Goal: Task Accomplishment & Management: Use online tool/utility

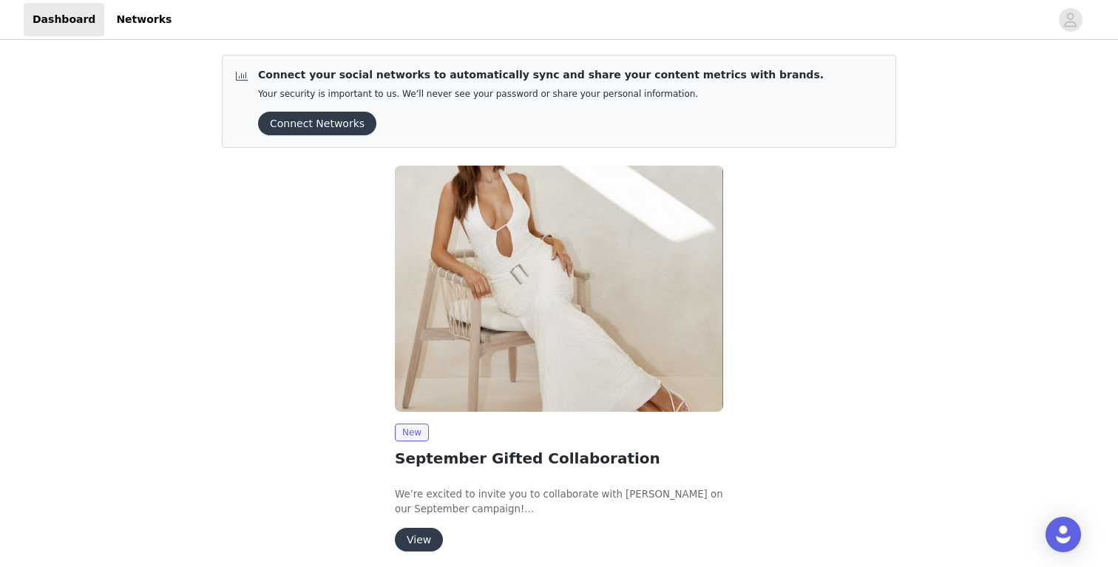
click at [430, 535] on button "View" at bounding box center [419, 540] width 48 height 24
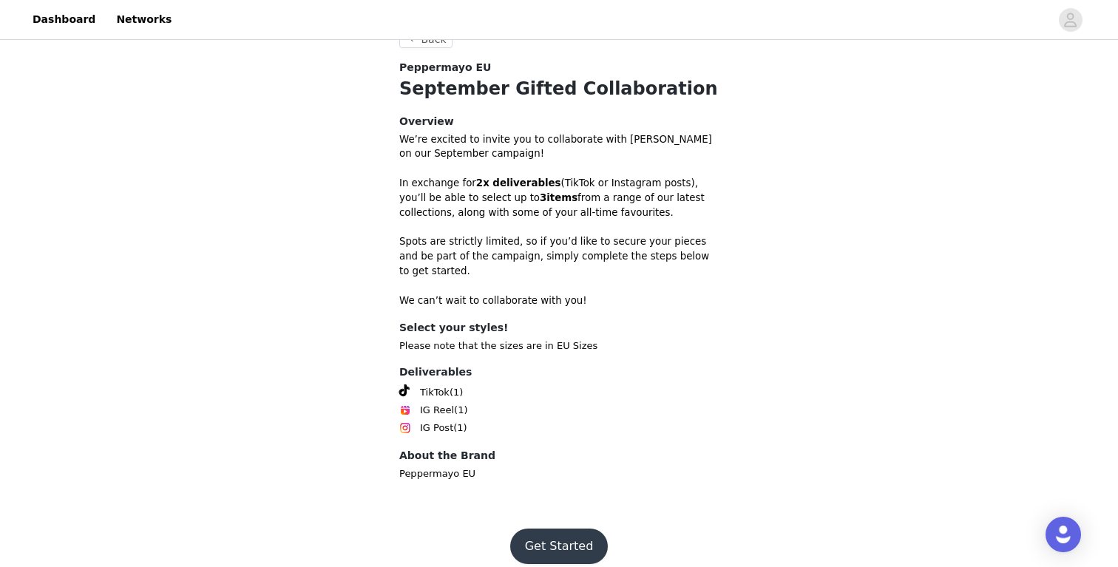
scroll to position [433, 0]
click at [539, 533] on button "Get Started" at bounding box center [559, 546] width 98 height 35
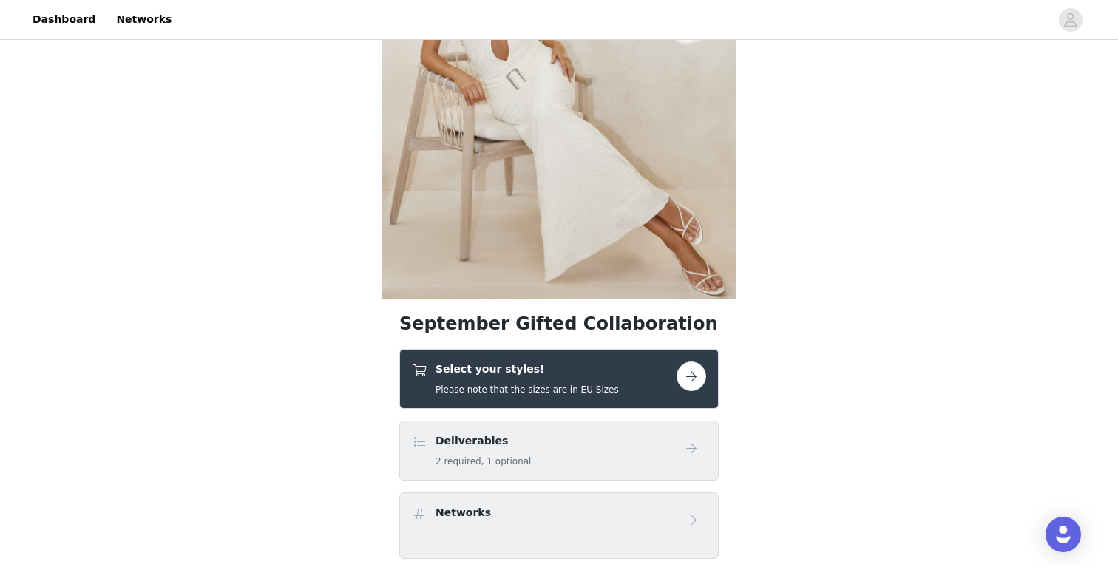
scroll to position [155, 0]
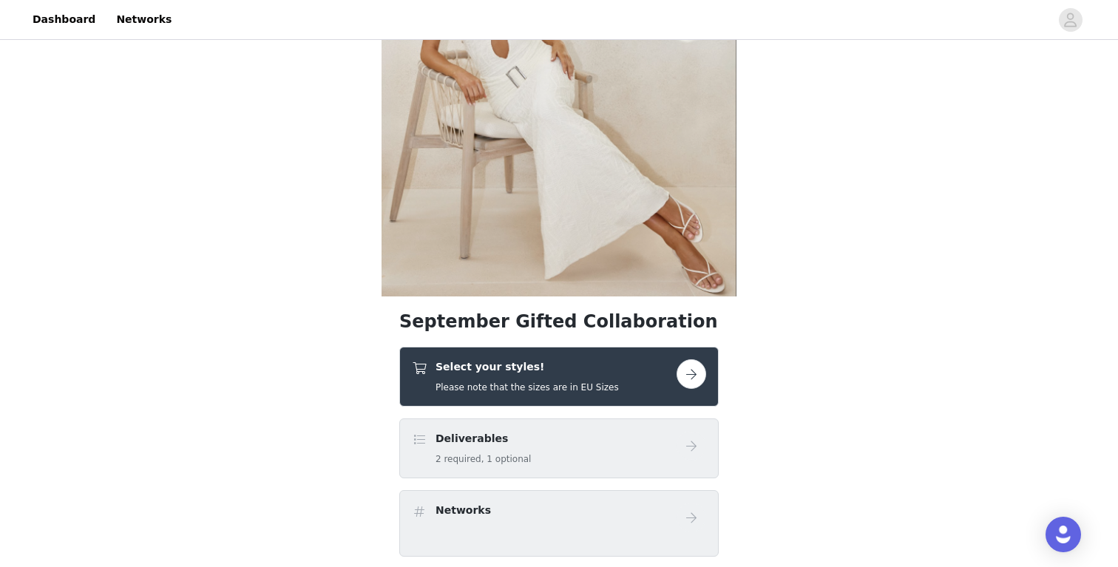
click at [696, 373] on button "button" at bounding box center [692, 374] width 30 height 30
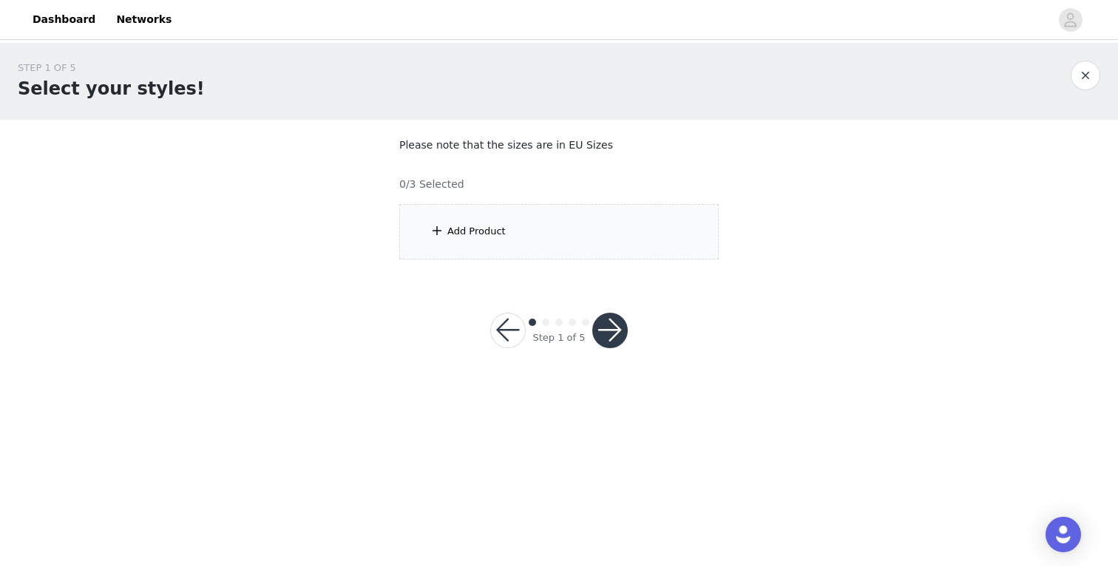
click at [511, 240] on div "Add Product" at bounding box center [558, 231] width 319 height 55
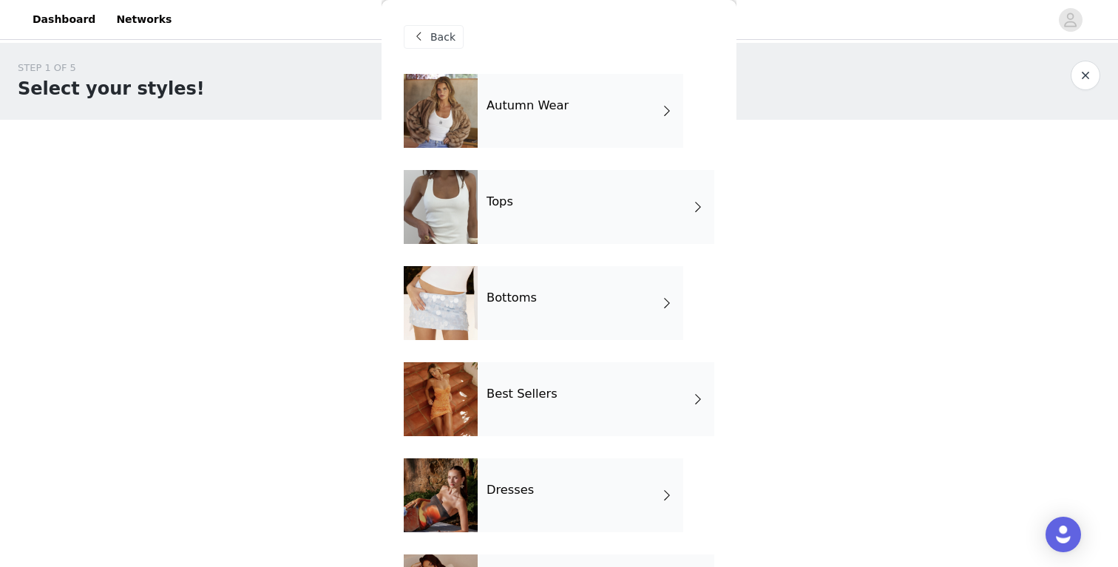
click at [558, 109] on h4 "Autumn Wear" at bounding box center [528, 105] width 82 height 13
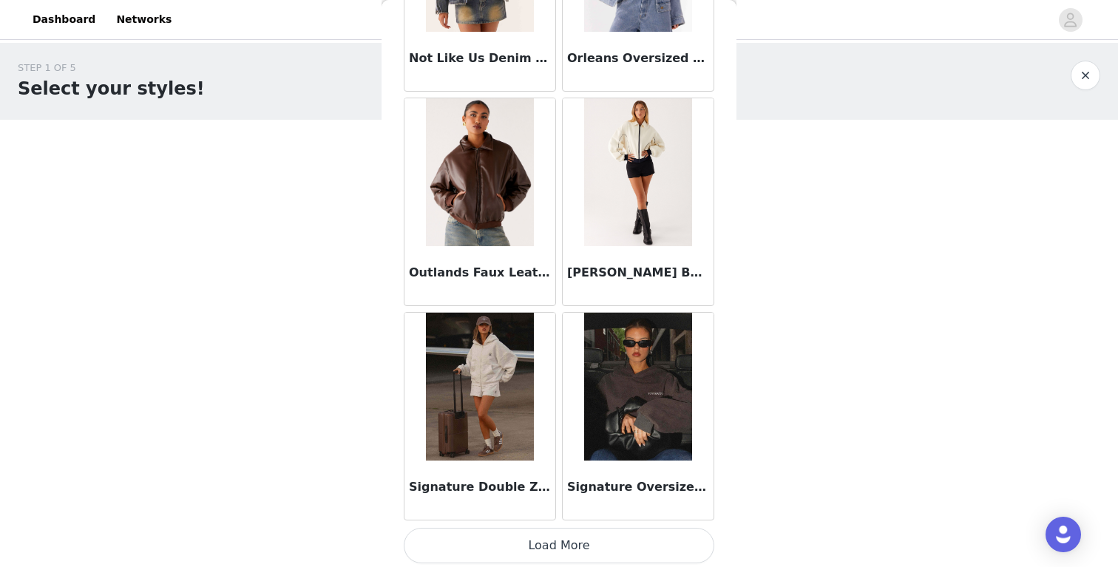
scroll to position [1695, 0]
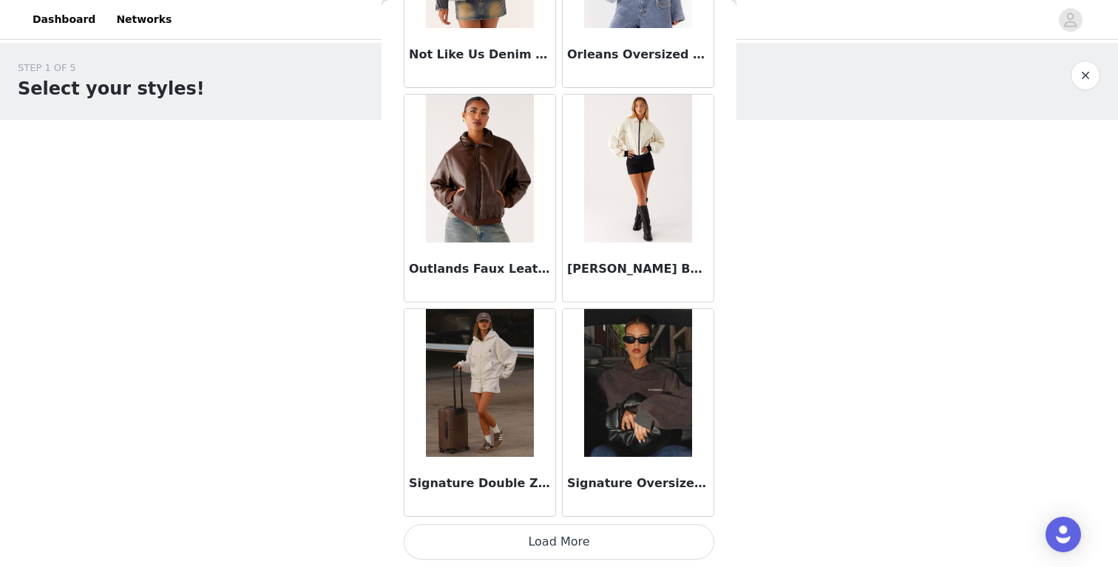
click at [545, 543] on button "Load More" at bounding box center [559, 541] width 311 height 35
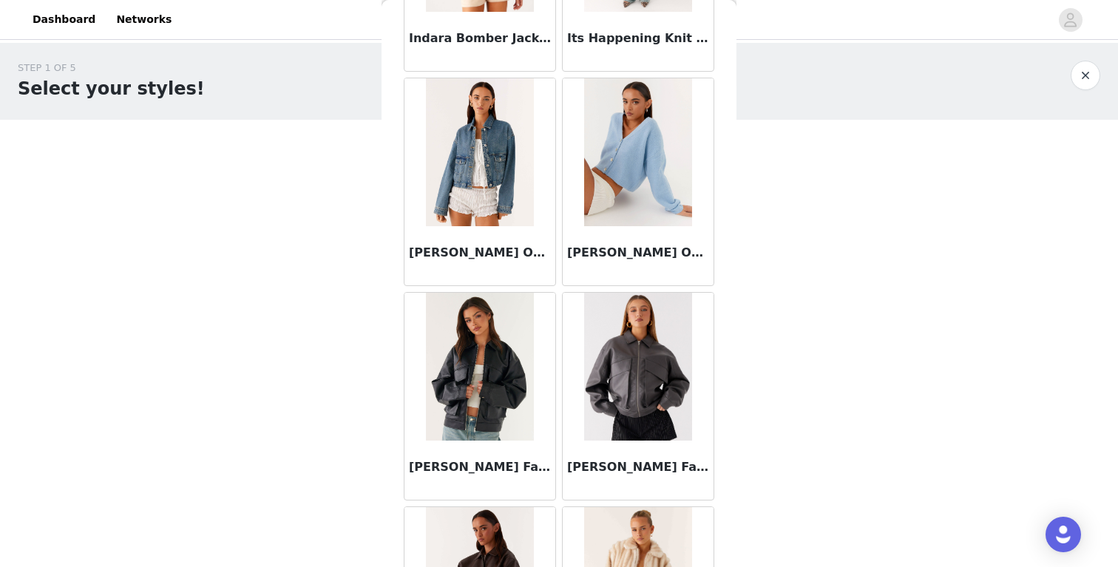
scroll to position [864, 0]
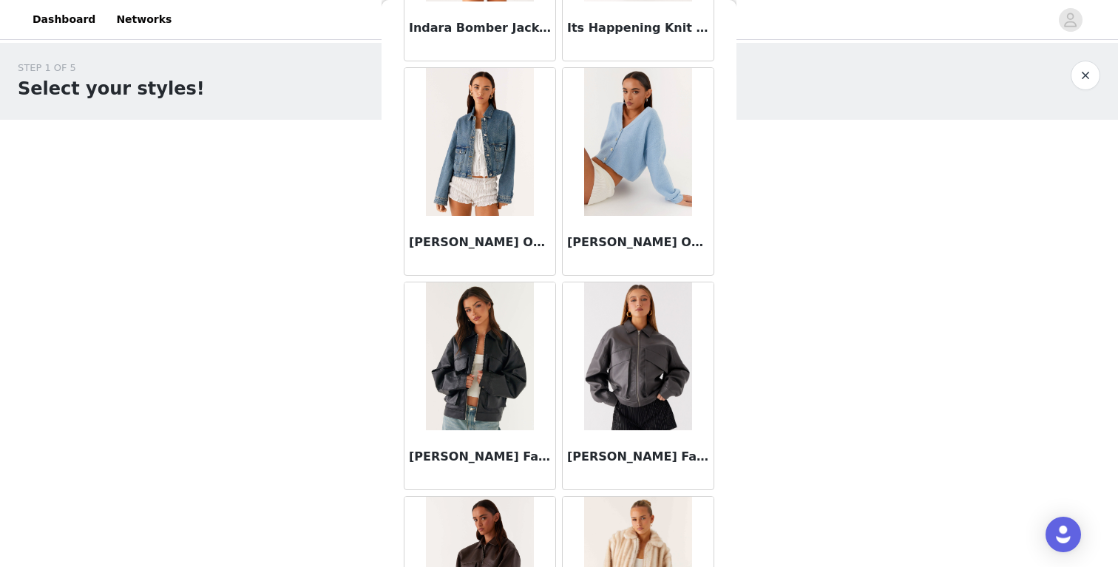
click at [623, 459] on h3 "[PERSON_NAME] Faux Leather Bomber Jacket - Charcoal" at bounding box center [638, 457] width 142 height 18
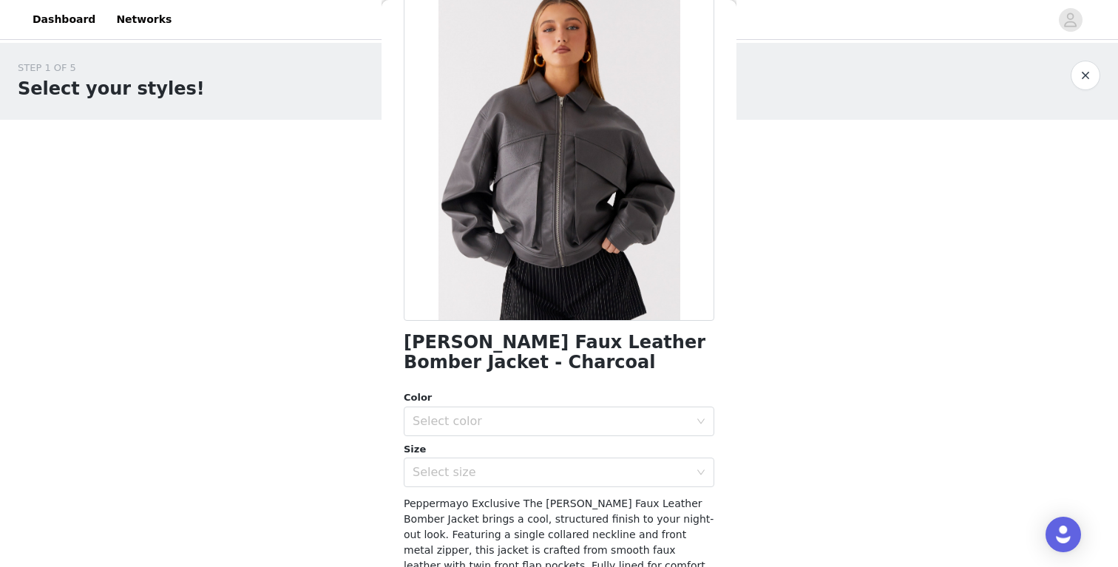
scroll to position [78, 0]
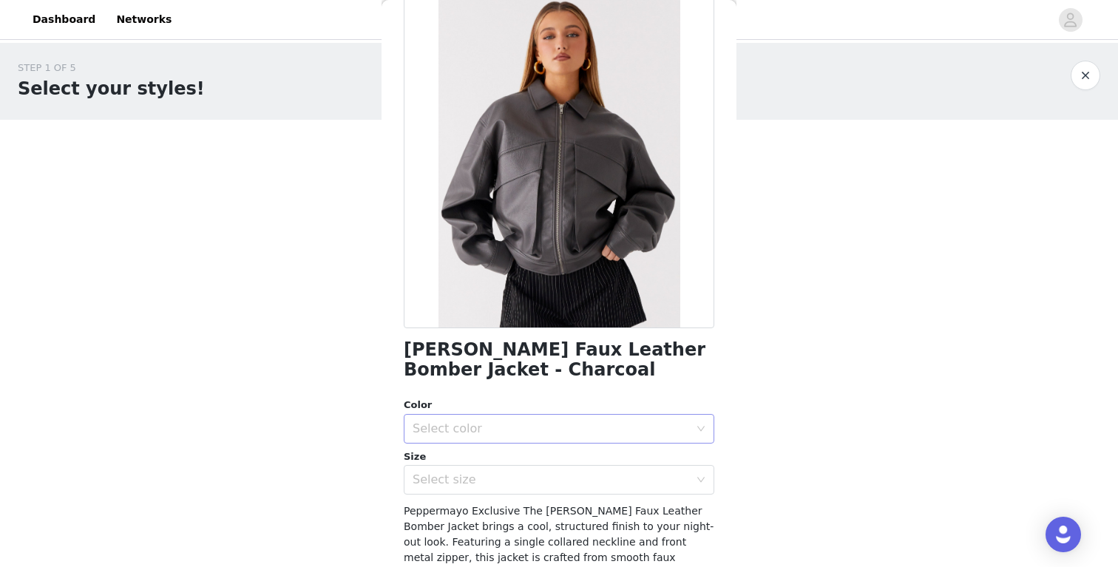
click at [563, 431] on div "Select color" at bounding box center [551, 428] width 277 height 15
click at [551, 455] on li "Charcoal" at bounding box center [559, 462] width 311 height 24
click at [545, 484] on div "Select size" at bounding box center [551, 479] width 277 height 15
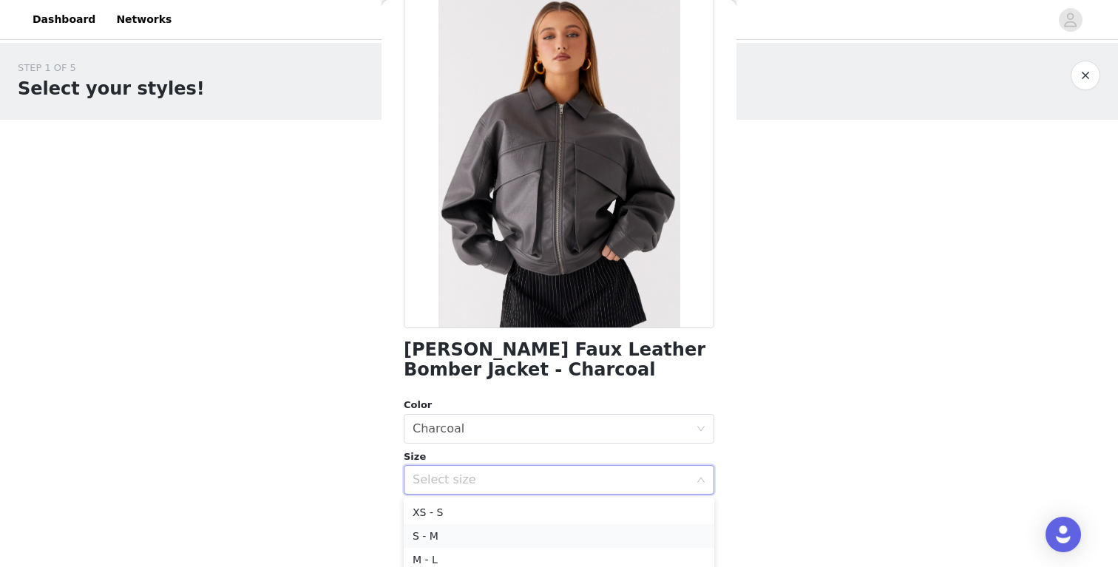
click at [520, 529] on li "S - M" at bounding box center [559, 536] width 311 height 24
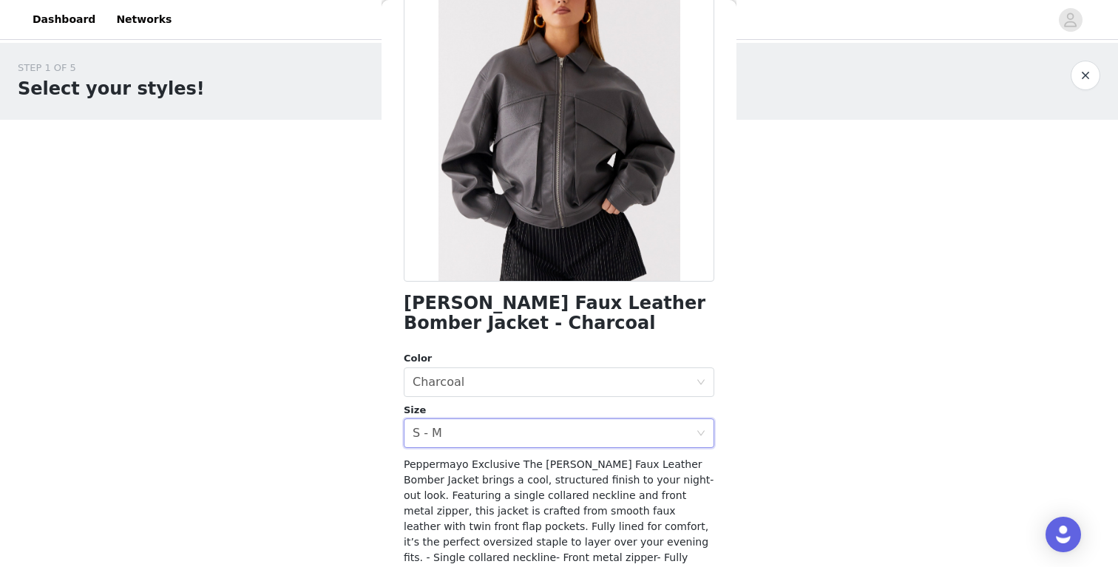
scroll to position [138, 0]
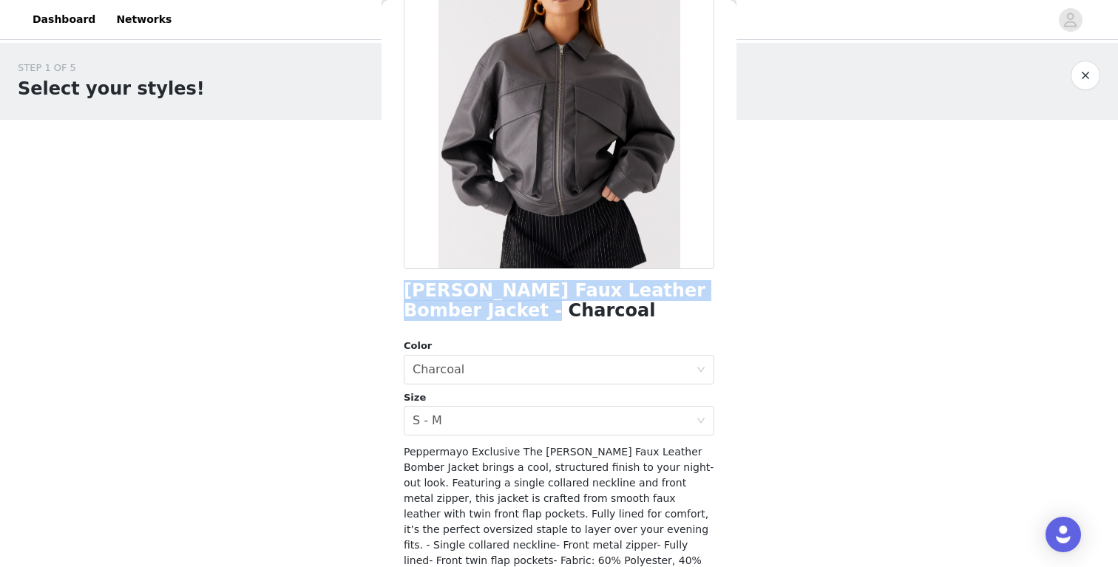
drag, startPoint x: 405, startPoint y: 288, endPoint x: 502, endPoint y: 312, distance: 99.9
click at [502, 312] on h1 "[PERSON_NAME] Faux Leather Bomber Jacket - Charcoal" at bounding box center [559, 301] width 311 height 40
copy h1 "[PERSON_NAME] Faux Leather Bomber Jacket - Charcoal"
click at [464, 412] on div "Select size S - M" at bounding box center [554, 421] width 283 height 28
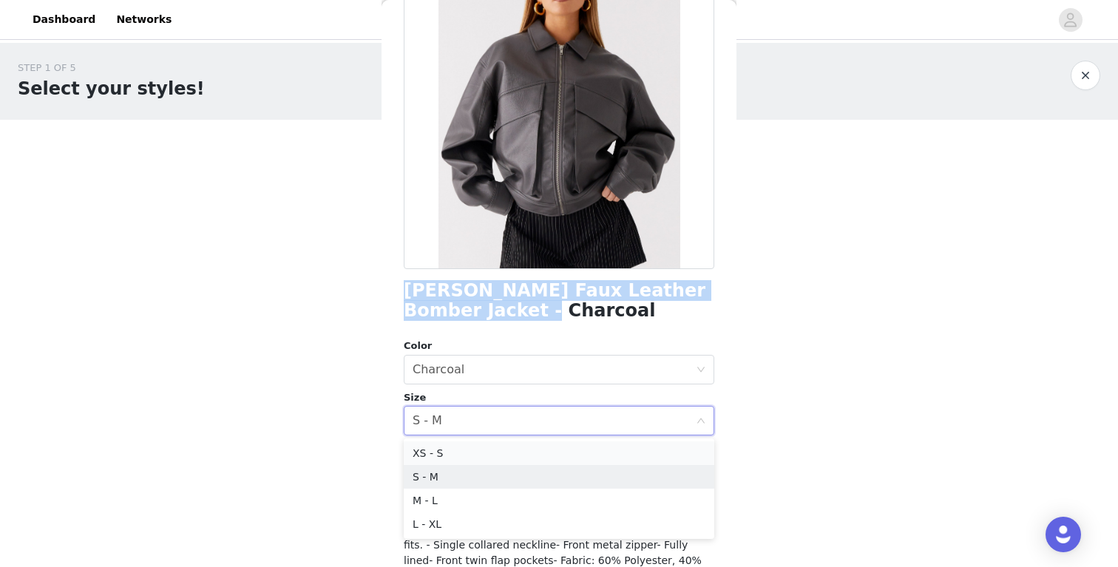
click at [470, 453] on li "XS - S" at bounding box center [559, 453] width 311 height 24
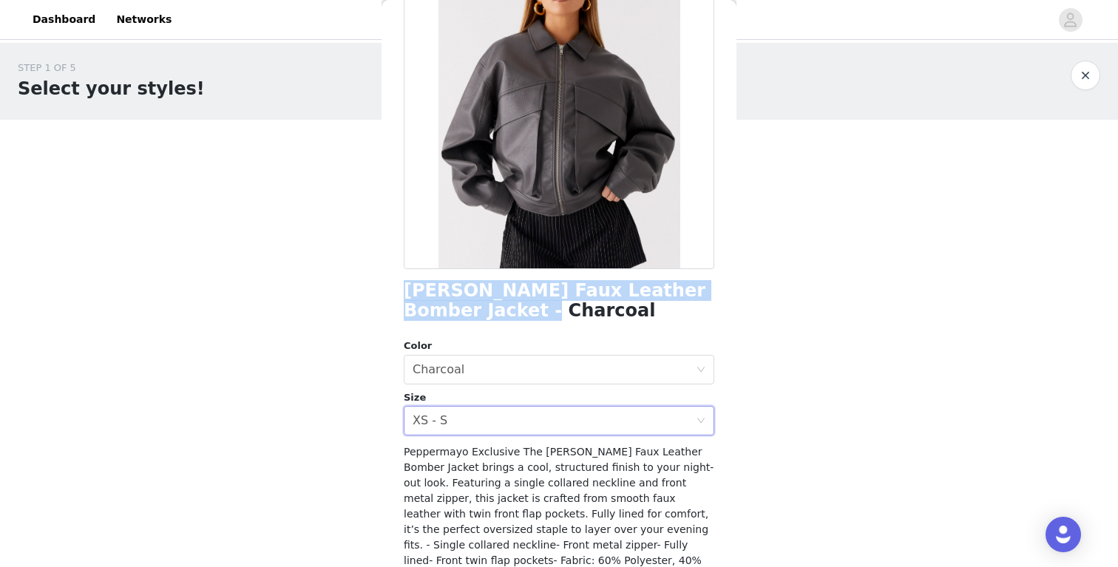
scroll to position [248, 0]
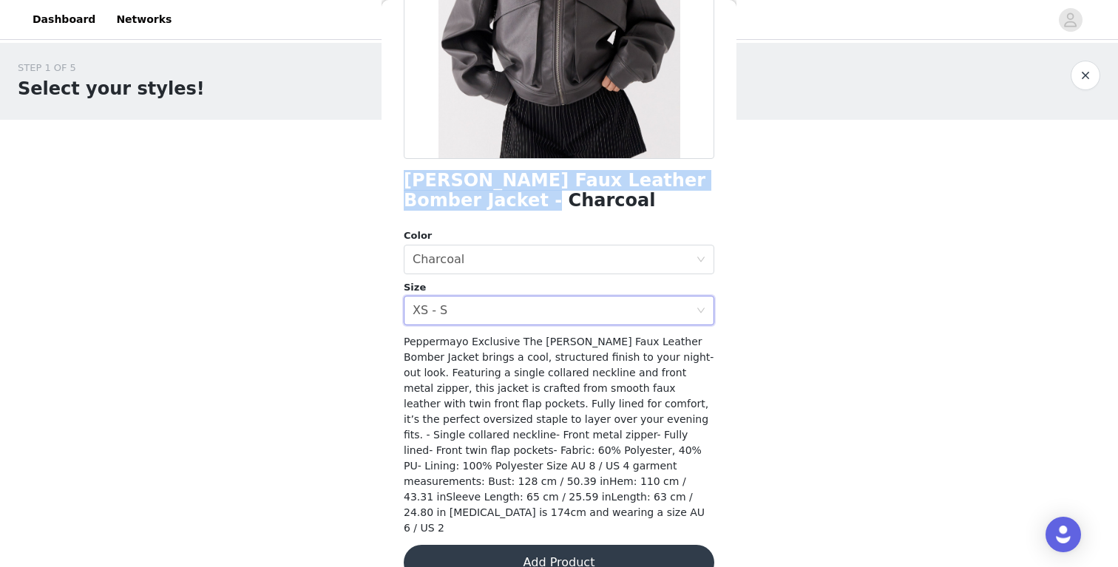
click at [558, 545] on button "Add Product" at bounding box center [559, 562] width 311 height 35
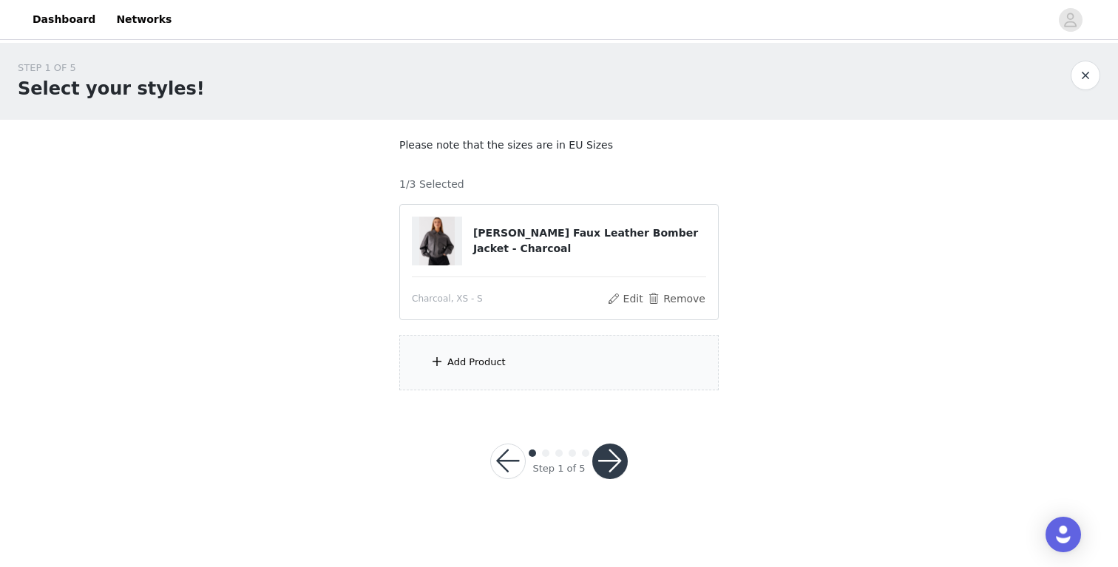
click at [495, 362] on div "Add Product" at bounding box center [476, 362] width 58 height 15
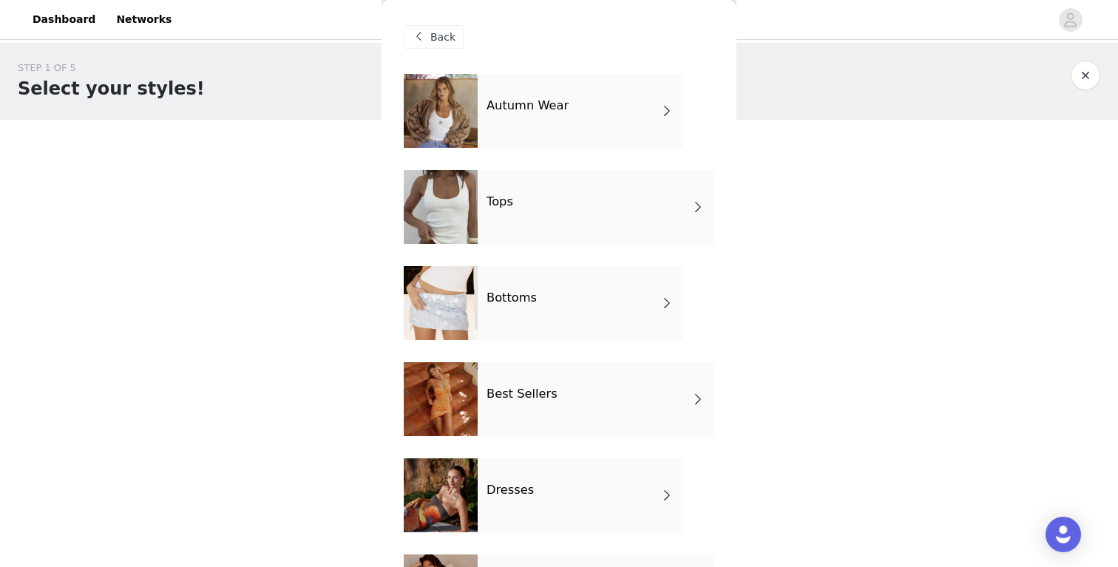
click at [550, 196] on div "Tops" at bounding box center [596, 207] width 237 height 74
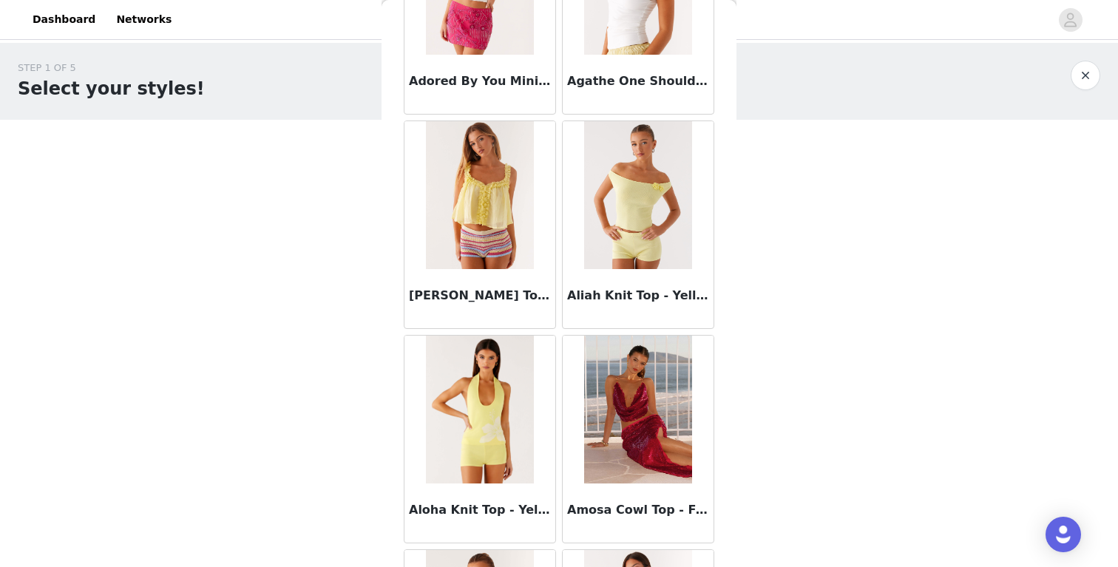
scroll to position [0, 0]
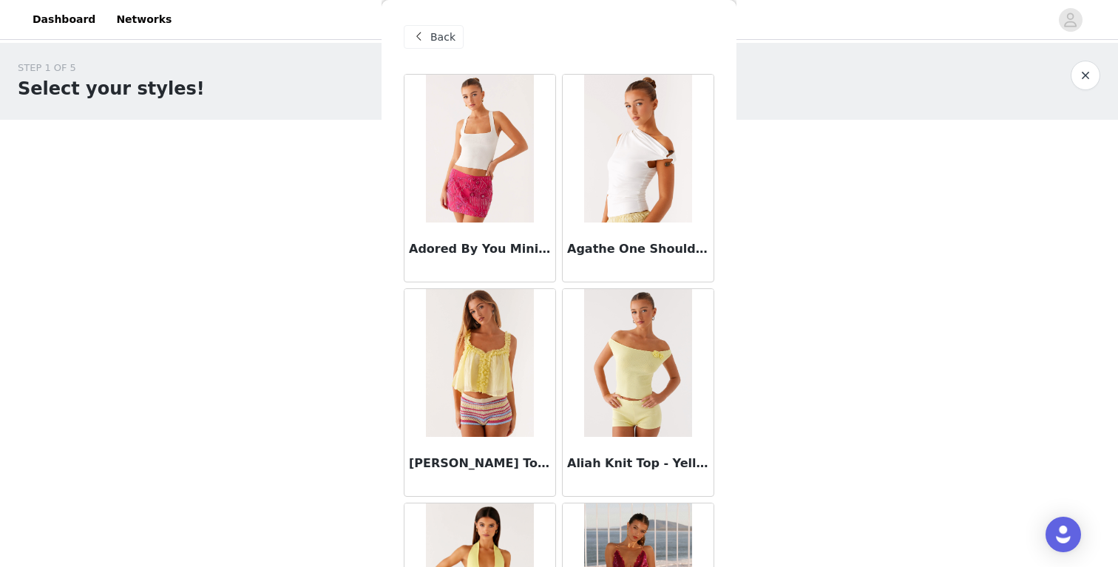
click at [427, 29] on span at bounding box center [419, 37] width 18 height 18
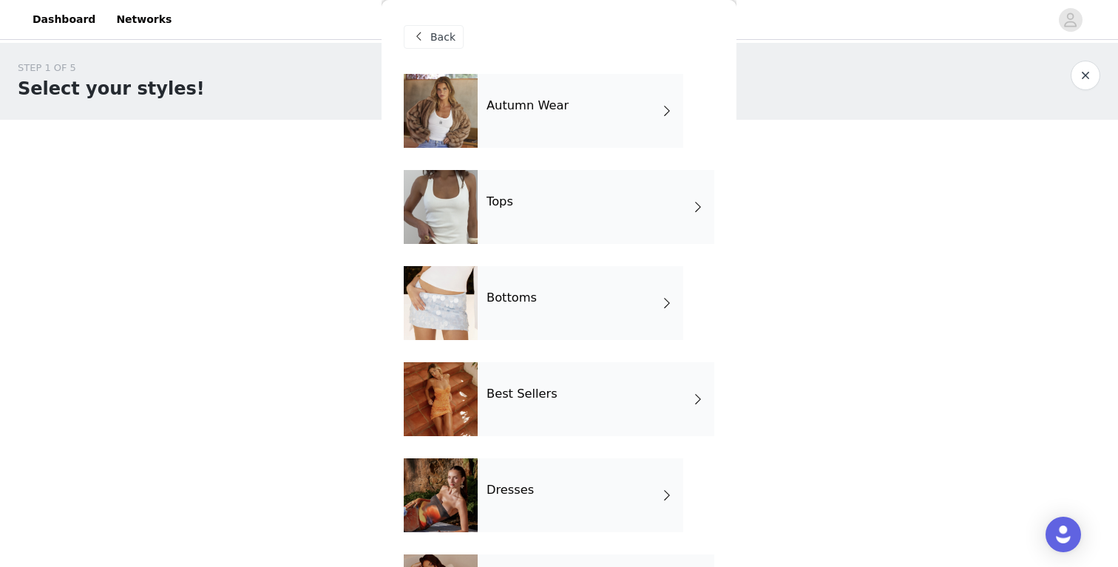
click at [532, 117] on div "Autumn Wear" at bounding box center [581, 111] width 206 height 74
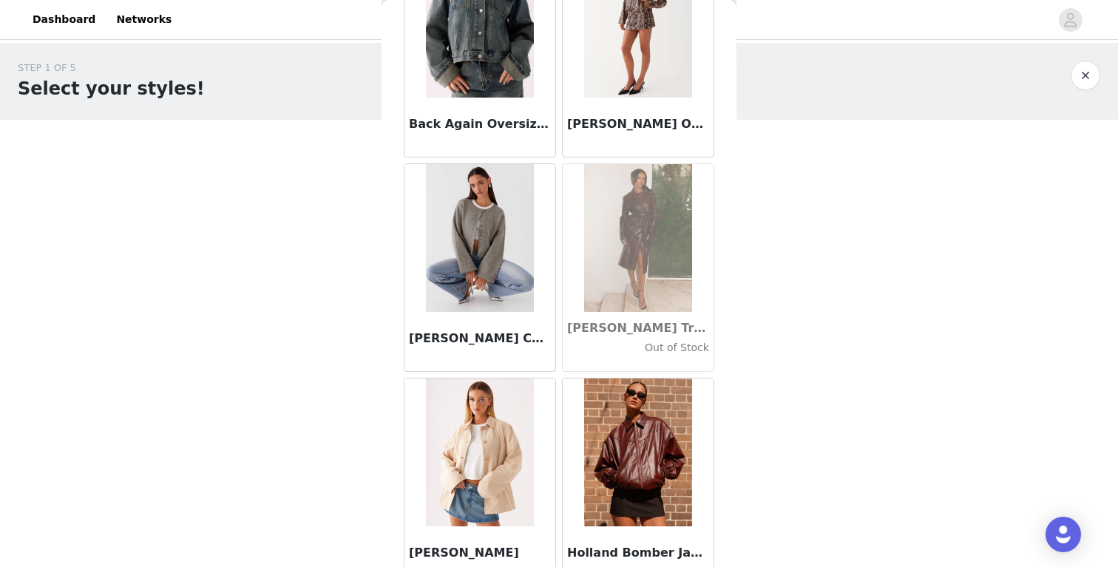
scroll to position [74, 0]
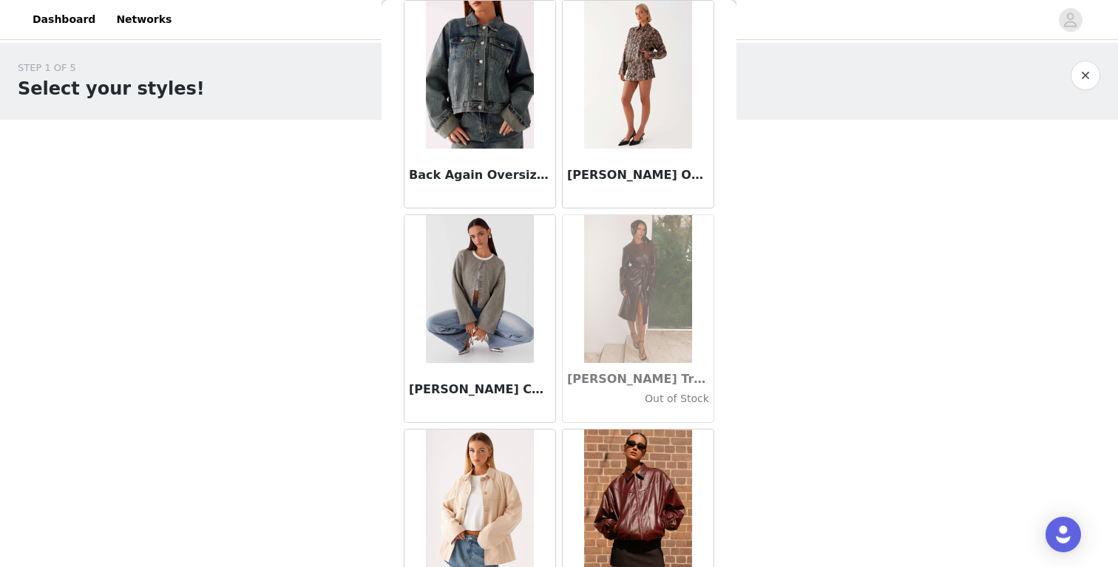
click at [487, 79] on img at bounding box center [479, 75] width 107 height 148
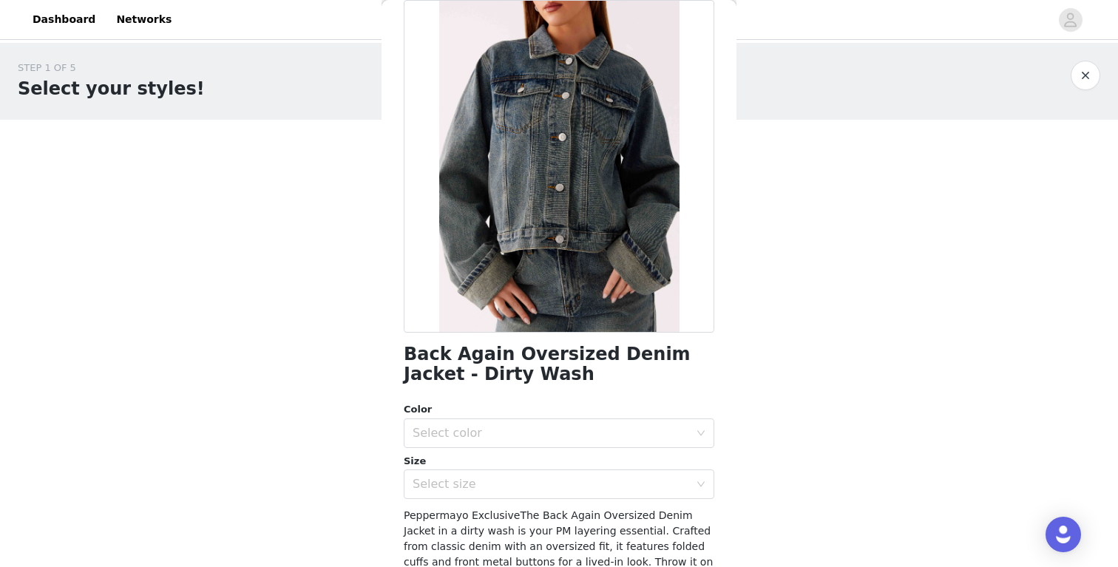
scroll to position [75, 0]
click at [452, 430] on div "Select color" at bounding box center [551, 432] width 277 height 15
click at [455, 460] on li "Dirty Wash" at bounding box center [559, 465] width 311 height 24
click at [454, 484] on div "Select size" at bounding box center [551, 483] width 277 height 15
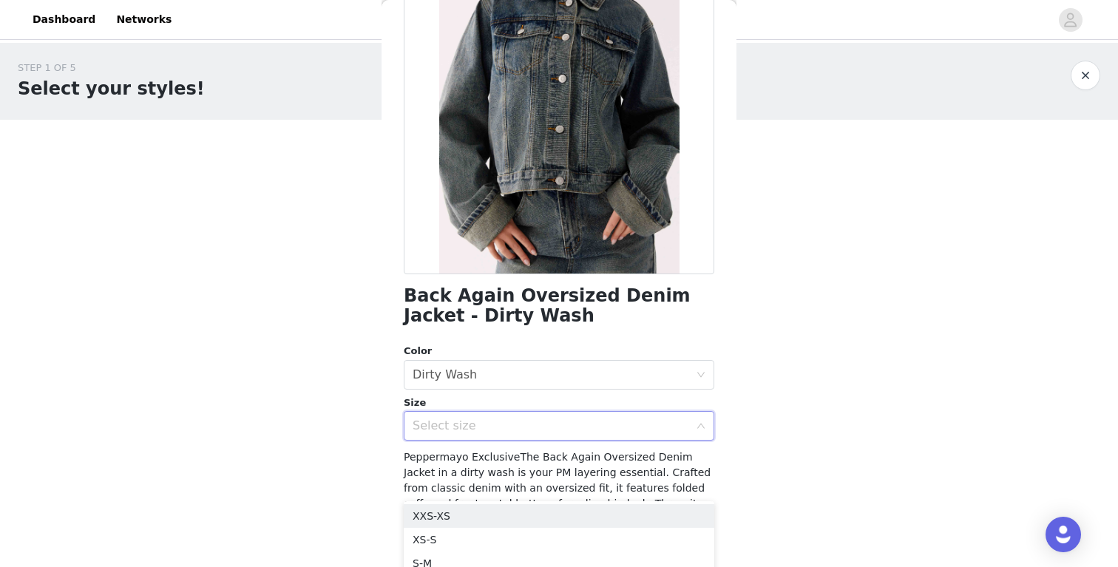
scroll to position [132, 0]
click at [436, 535] on li "XS-S" at bounding box center [559, 540] width 311 height 24
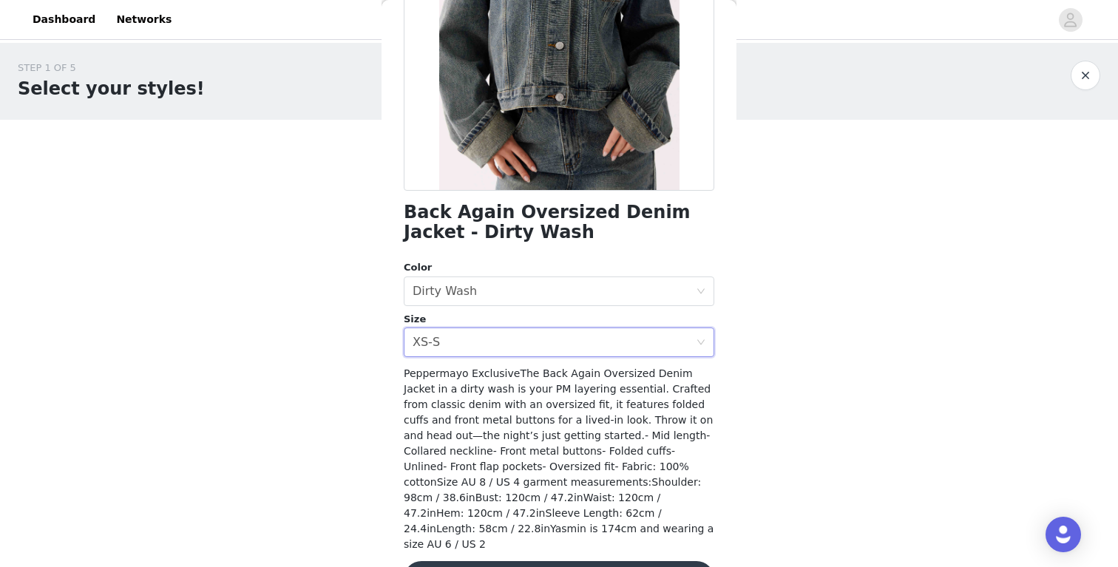
scroll to position [248, 0]
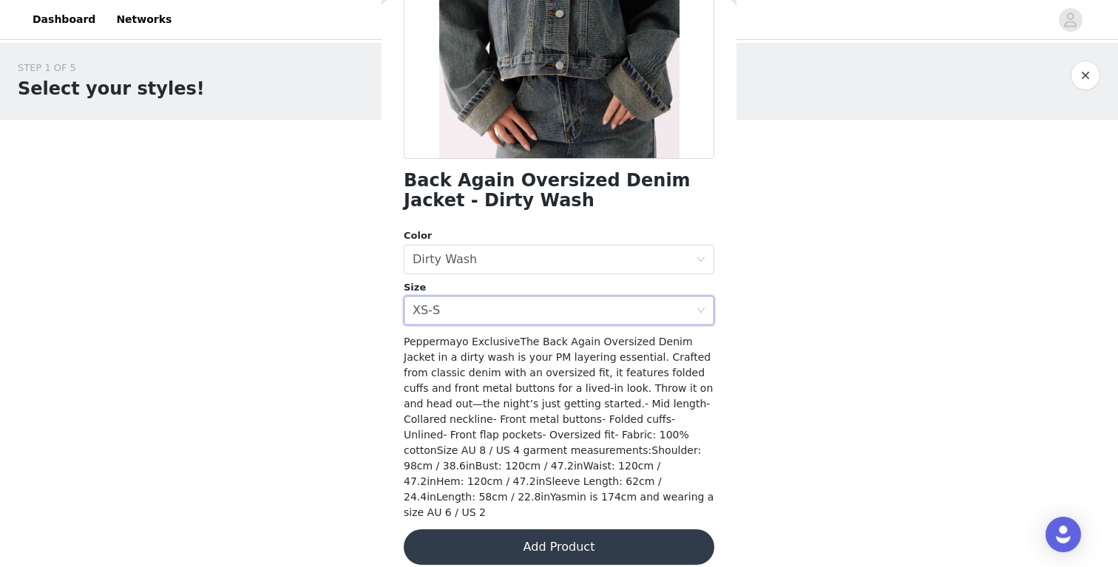
click at [529, 529] on button "Add Product" at bounding box center [559, 546] width 311 height 35
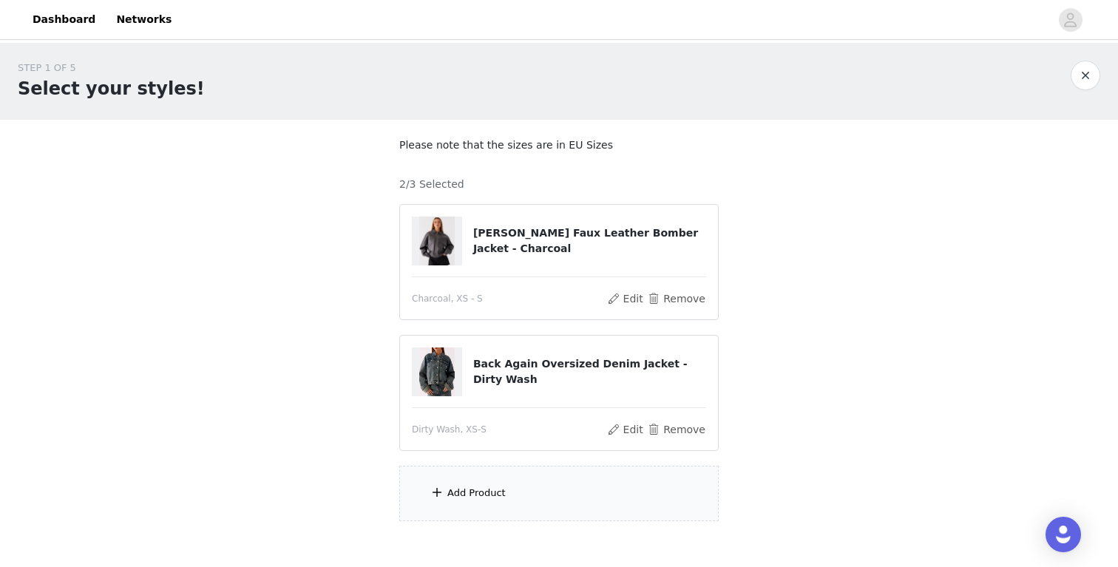
click at [492, 480] on div "Add Product" at bounding box center [558, 493] width 319 height 55
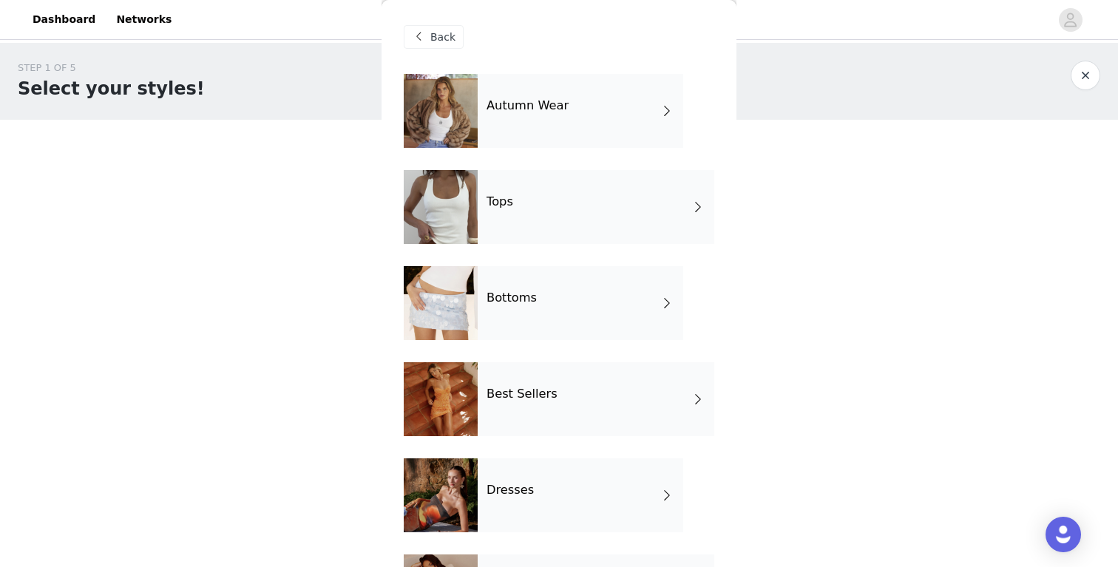
click at [505, 311] on div "Bottoms" at bounding box center [581, 303] width 206 height 74
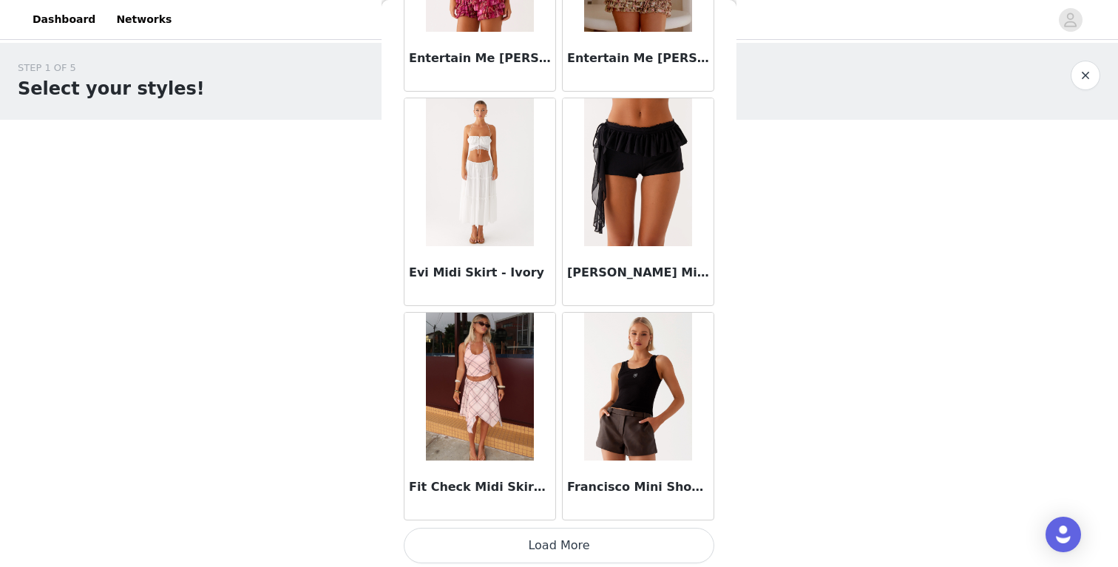
scroll to position [1695, 0]
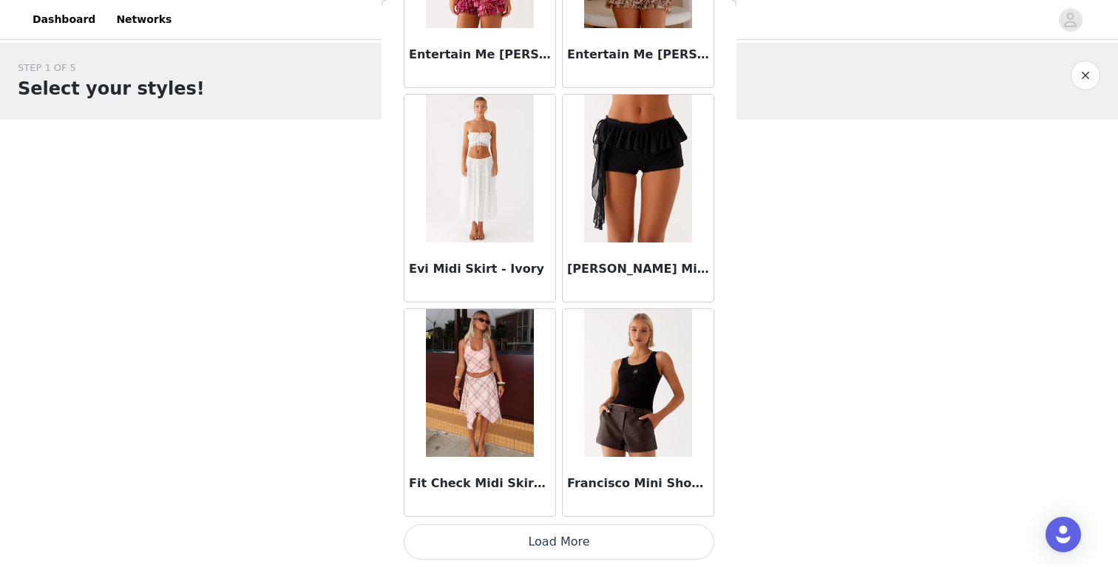
click at [535, 541] on button "Load More" at bounding box center [559, 541] width 311 height 35
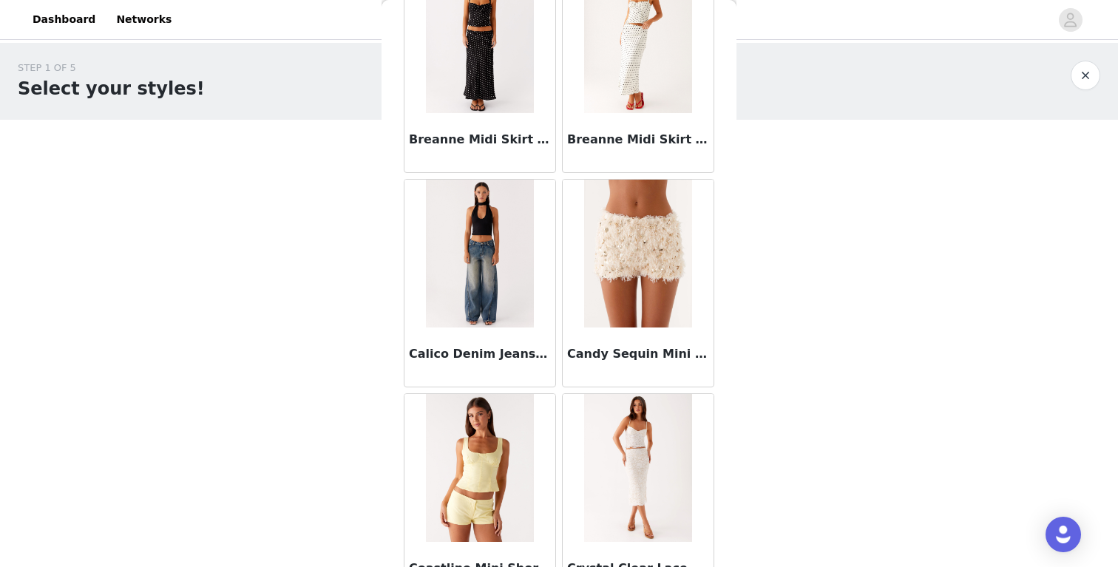
scroll to position [0, 0]
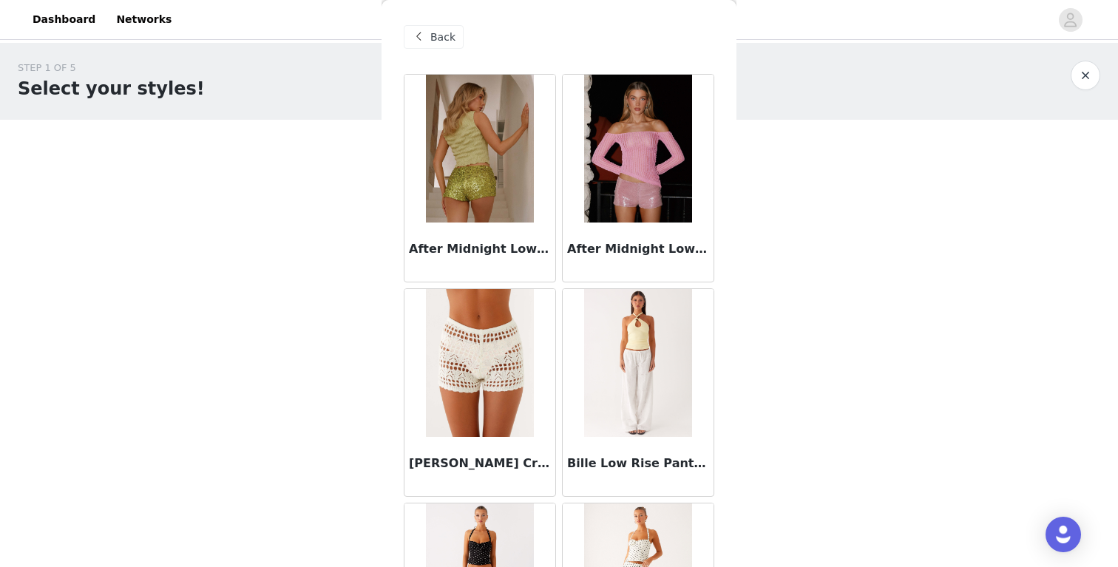
click at [443, 42] on span "Back" at bounding box center [442, 38] width 25 height 16
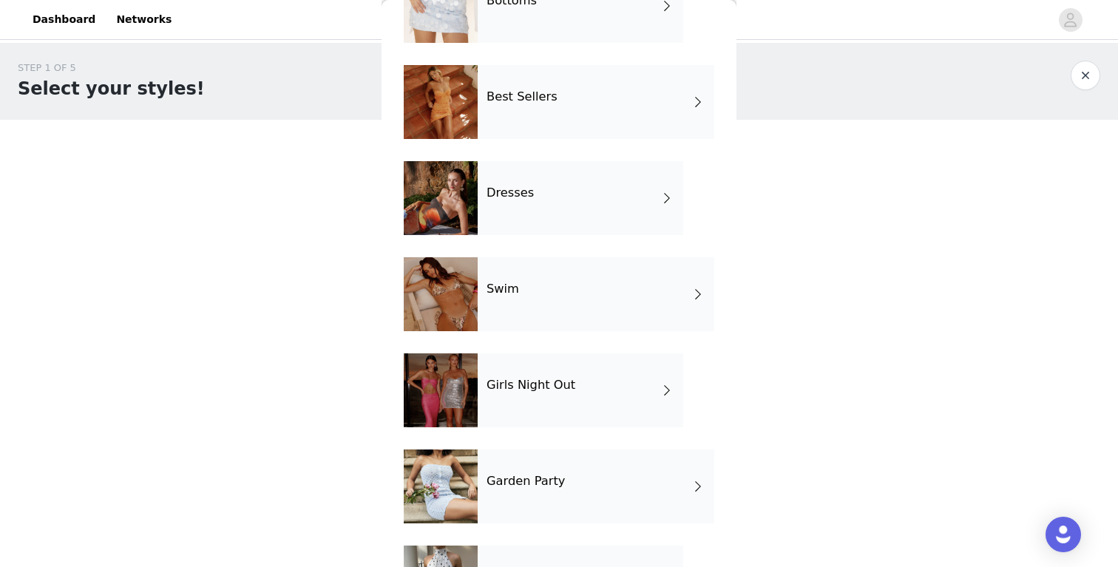
scroll to position [274, 0]
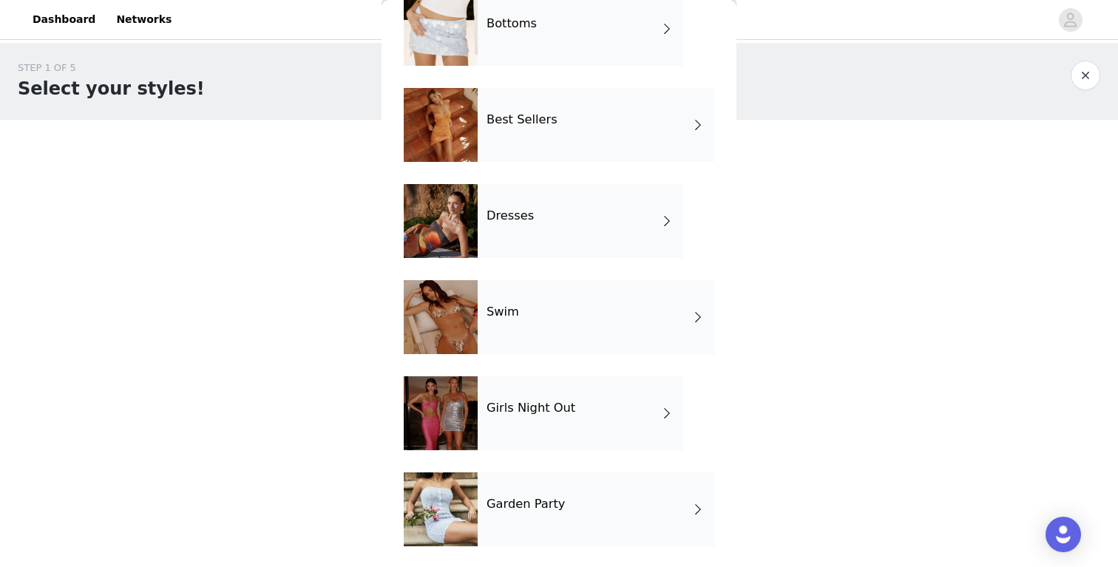
click at [554, 105] on div "Best Sellers" at bounding box center [596, 125] width 237 height 74
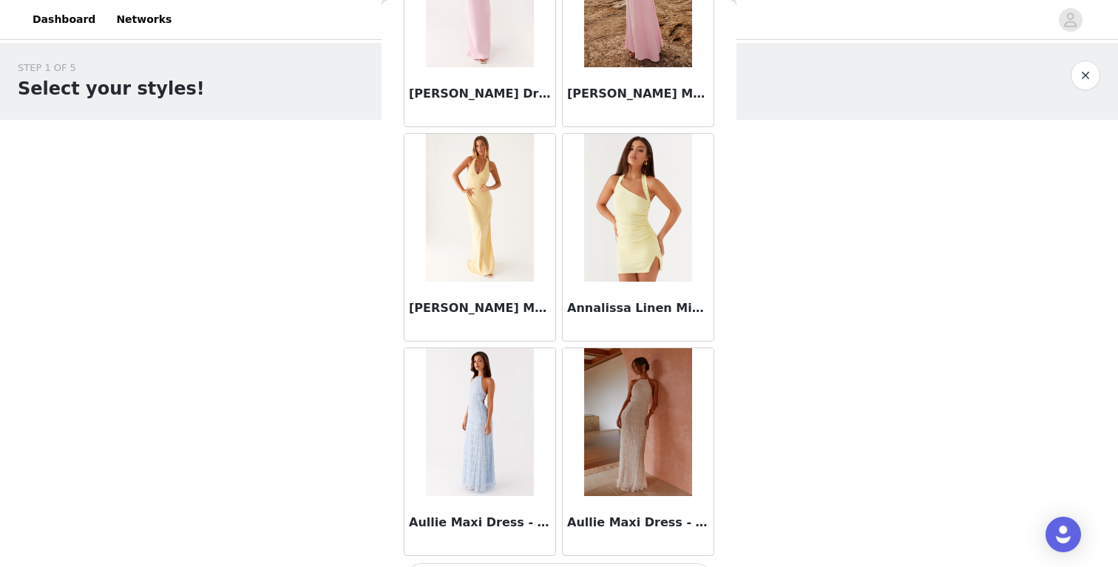
scroll to position [1695, 0]
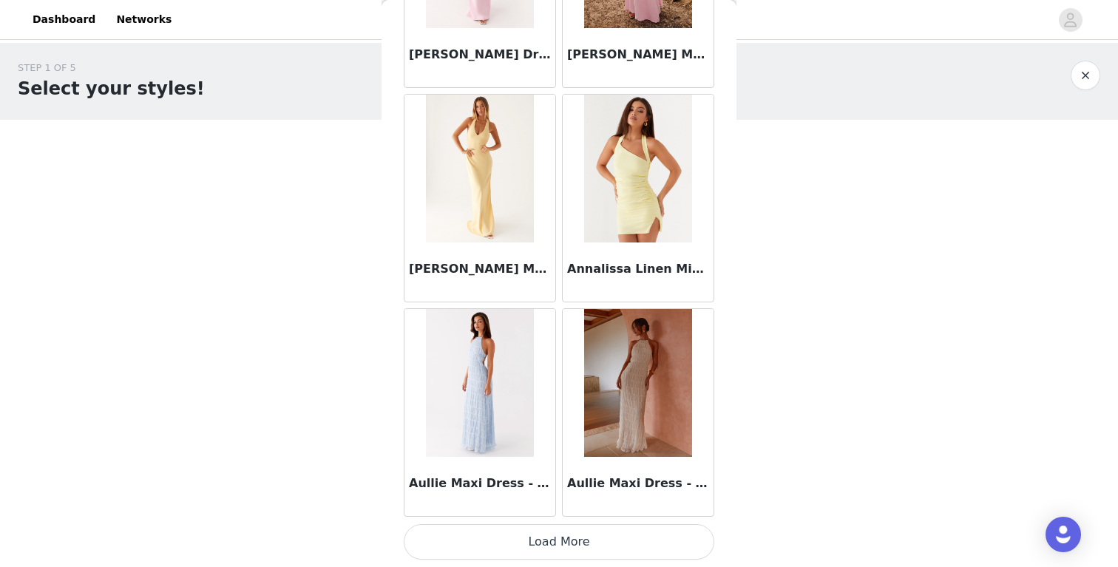
click at [510, 538] on button "Load More" at bounding box center [559, 541] width 311 height 35
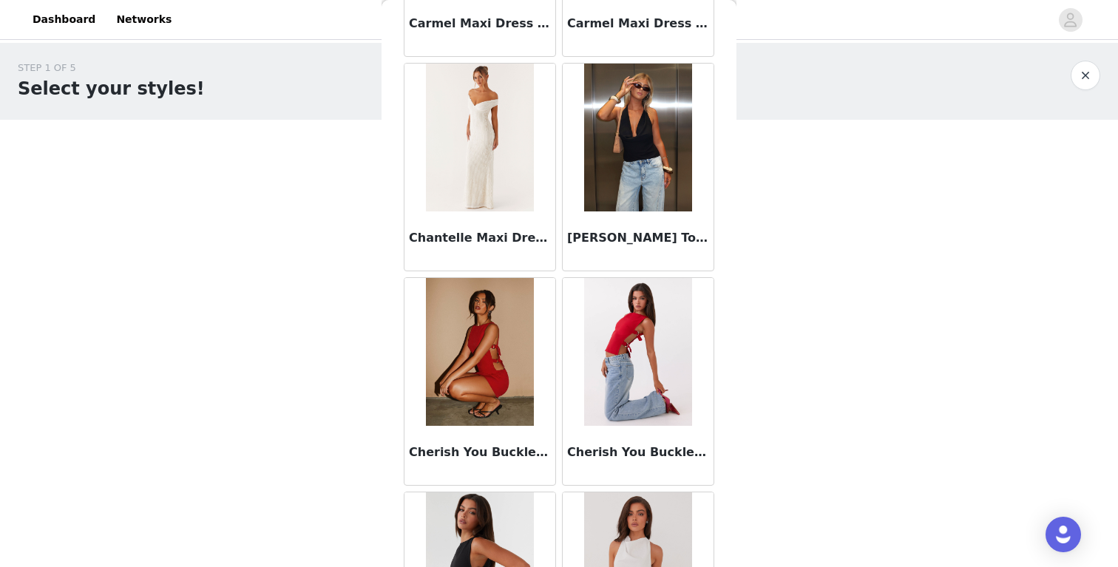
scroll to position [3840, 0]
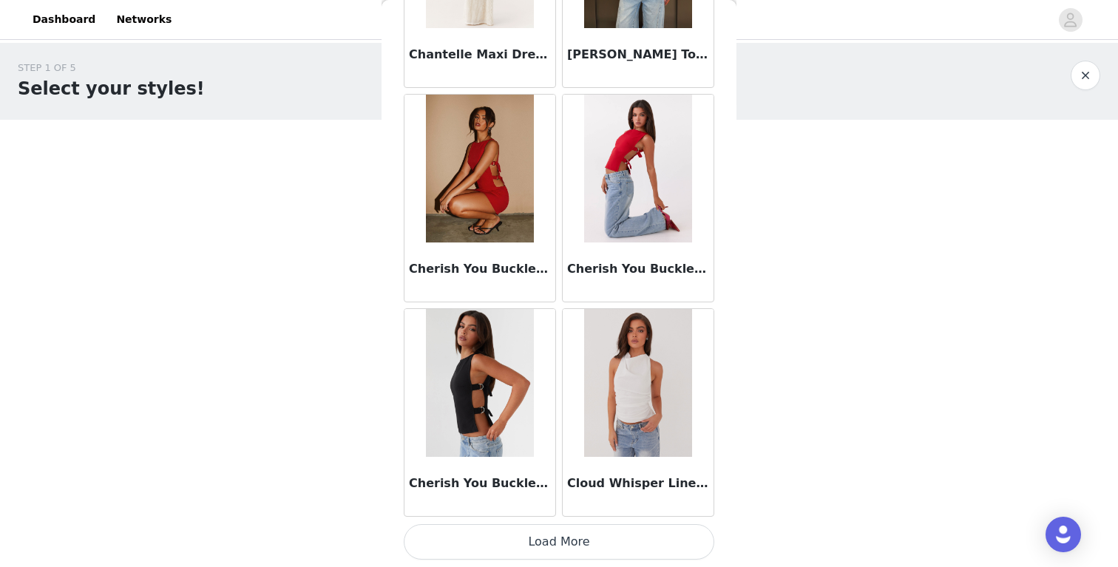
click at [537, 546] on button "Load More" at bounding box center [559, 541] width 311 height 35
